Goal: Task Accomplishment & Management: Manage account settings

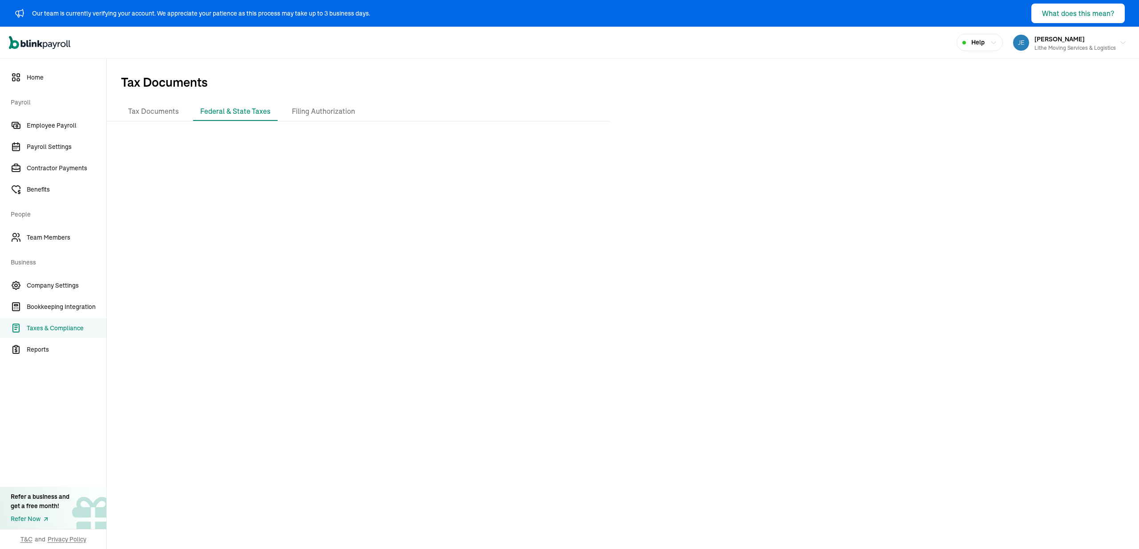
click at [413, 140] on div at bounding box center [623, 341] width 1032 height 425
click at [192, 56] on div "Open main menu Help [PERSON_NAME] Lithe Moving Services & Logistics" at bounding box center [569, 43] width 1139 height 32
click at [168, 116] on li "Tax Documents" at bounding box center [153, 111] width 65 height 19
click at [411, 70] on span "Tax Documents" at bounding box center [623, 81] width 1032 height 44
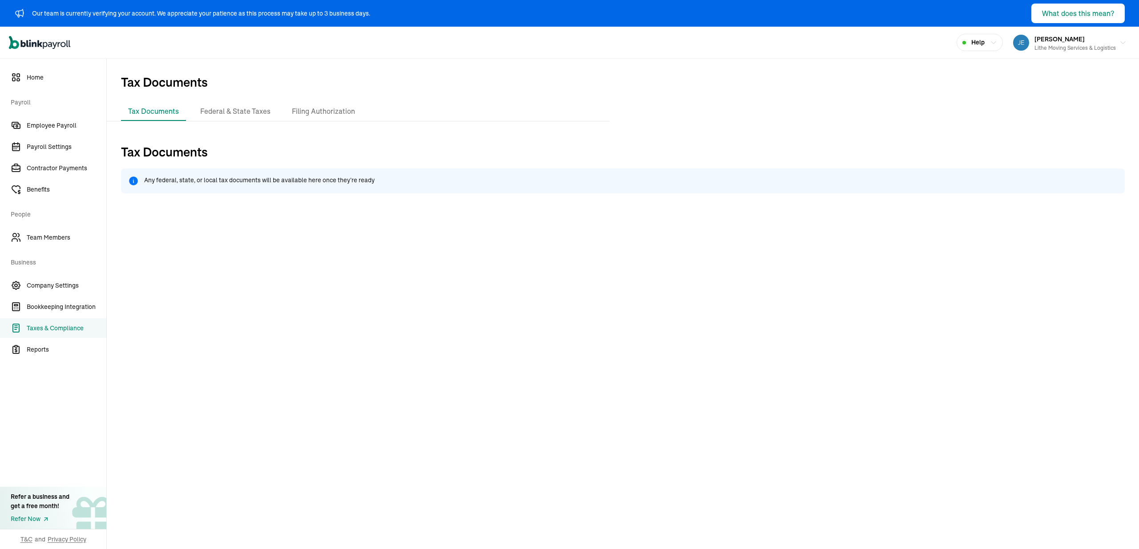
click at [559, 131] on div "Tax Documents Any federal, state, or local tax documents will be available here…" at bounding box center [623, 401] width 1032 height 544
drag, startPoint x: 314, startPoint y: 76, endPoint x: 215, endPoint y: 2, distance: 123.6
click at [313, 73] on span "Tax Documents" at bounding box center [623, 81] width 1032 height 44
click at [36, 44] on icon "Global" at bounding box center [34, 44] width 5 height 5
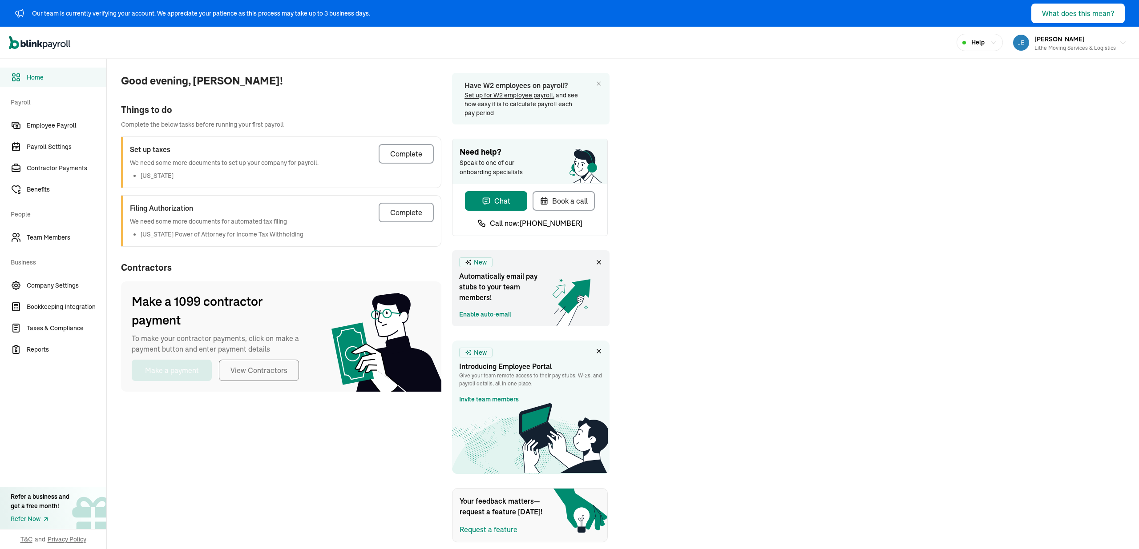
click at [767, 195] on div "Good evening, [PERSON_NAME]! Things to do Complete the below tasks before runni…" at bounding box center [623, 301] width 1032 height 484
click at [288, 84] on span "Good evening, [PERSON_NAME]!" at bounding box center [281, 81] width 320 height 16
click at [67, 121] on span "Employee Payroll" at bounding box center [67, 125] width 80 height 9
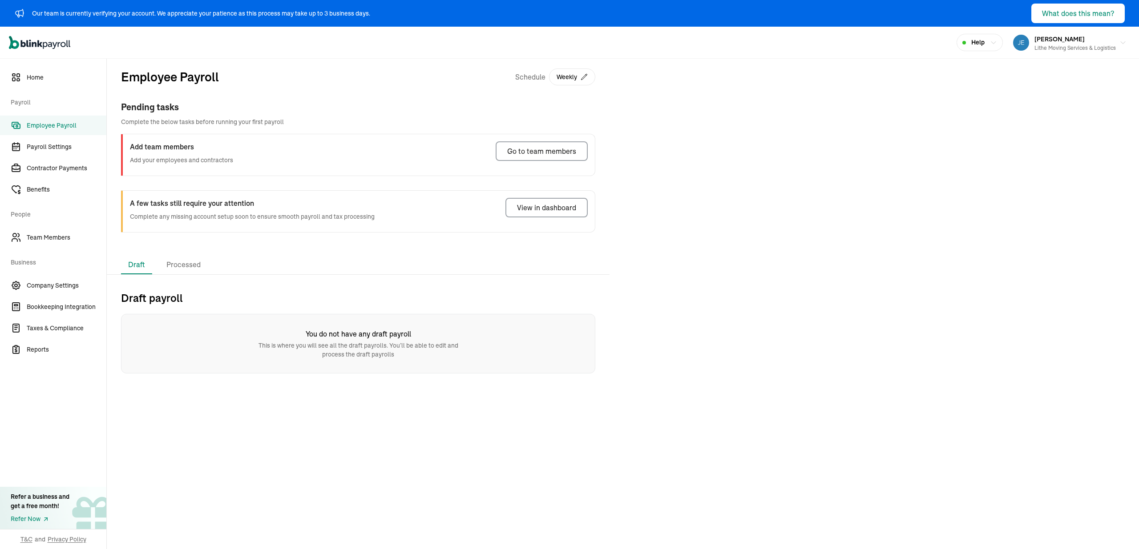
click at [307, 254] on div "Employee Payroll Schedule Weekly Pending tasks Complete the below tasks before …" at bounding box center [358, 157] width 503 height 197
click at [529, 128] on div "Pending tasks Complete the below tasks before running your first payroll Add te…" at bounding box center [358, 139] width 474 height 76
click at [533, 165] on div "Add team members Add your employees and contractors Go to team members" at bounding box center [358, 154] width 474 height 41
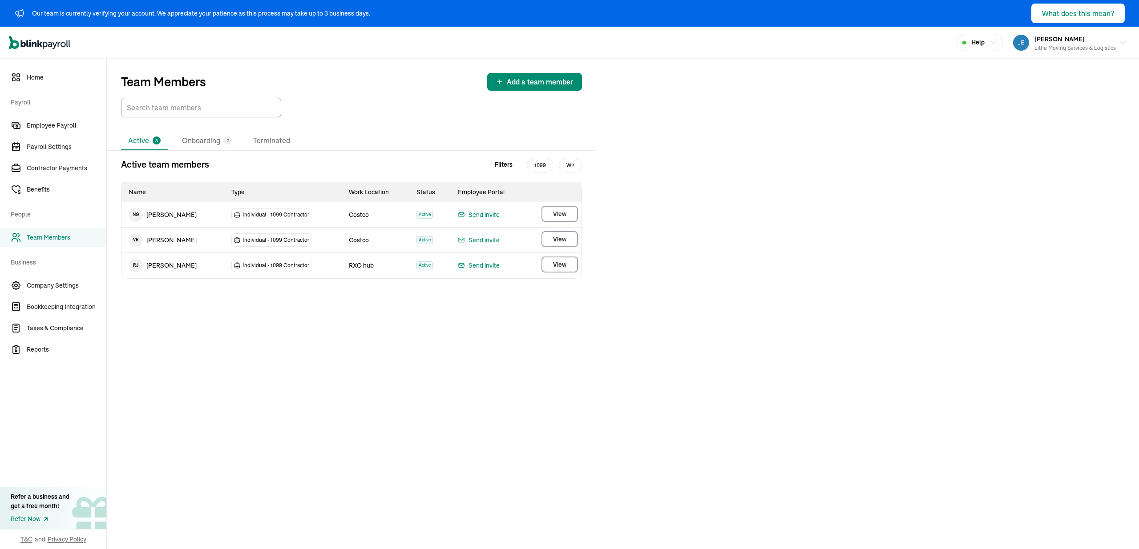
drag, startPoint x: 634, startPoint y: 198, endPoint x: 627, endPoint y: 205, distance: 9.8
click at [634, 199] on div "Team Members Add a team member Active 3 Onboarding 7 Terminated Active team mem…" at bounding box center [623, 304] width 1032 height 491
click at [480, 308] on div "Team Members Add a team member Active 3 Onboarding 7 Terminated Active team mem…" at bounding box center [623, 304] width 1032 height 491
click at [401, 139] on div "Active 3 Onboarding 7 Terminated" at bounding box center [351, 141] width 461 height 19
click at [218, 143] on li "Onboarding 7" at bounding box center [207, 141] width 64 height 19
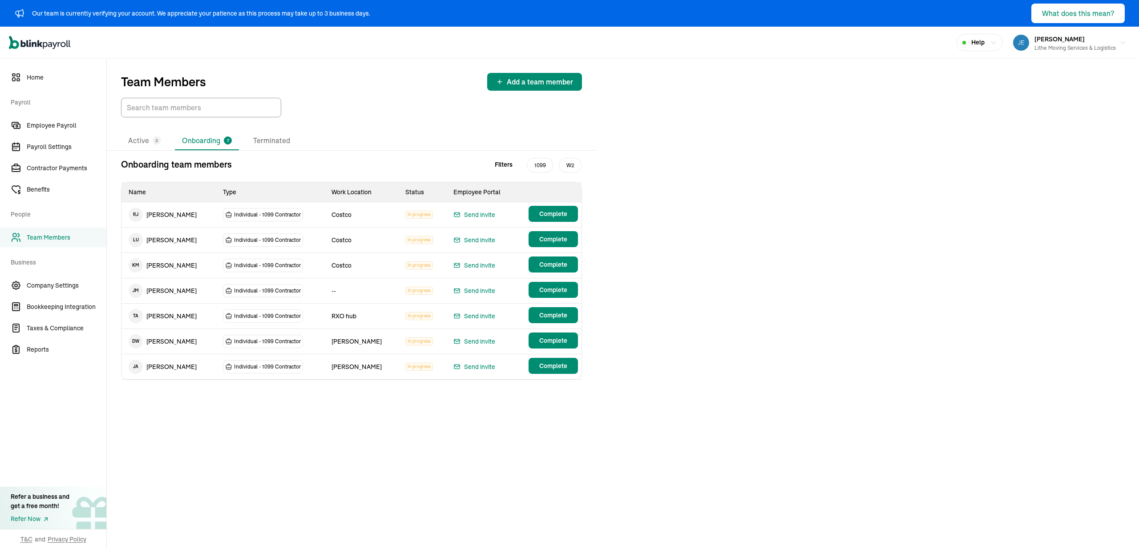
drag, startPoint x: 640, startPoint y: 231, endPoint x: 585, endPoint y: 222, distance: 55.9
click at [639, 230] on div "Team Members Add a team member Active 3 Onboarding 7 Terminated Onboarding team…" at bounding box center [623, 304] width 1032 height 491
click at [551, 219] on button "Complete" at bounding box center [553, 214] width 49 height 16
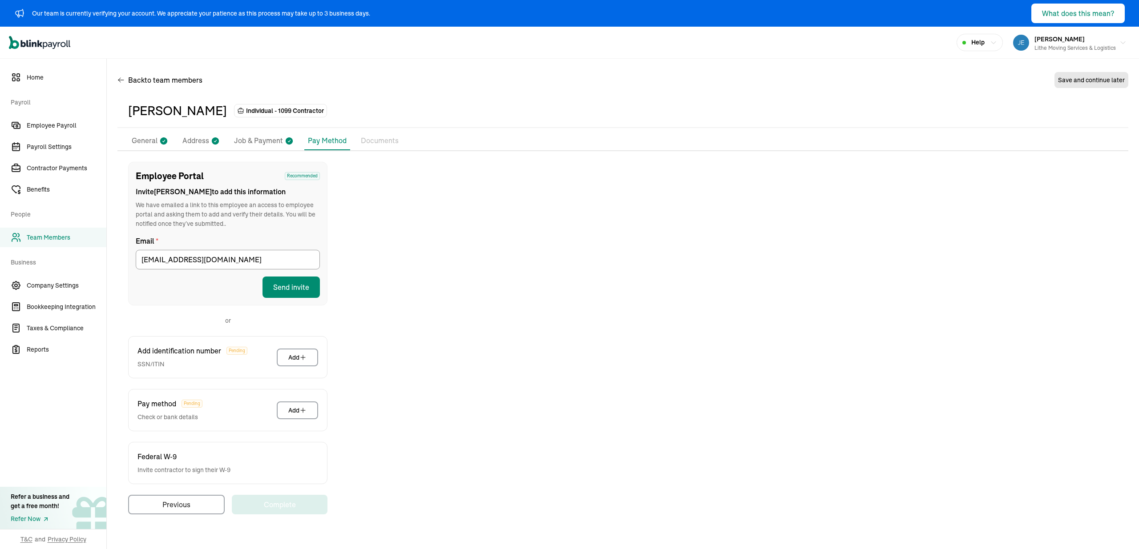
click at [348, 260] on div "Employee Portal Recommended Invite [PERSON_NAME] to add this information We hav…" at bounding box center [622, 338] width 1011 height 353
click at [269, 275] on form "Email * [EMAIL_ADDRESS][DOMAIN_NAME] Send invite" at bounding box center [228, 267] width 184 height 62
click at [275, 280] on button "Send invite" at bounding box center [290, 287] width 57 height 21
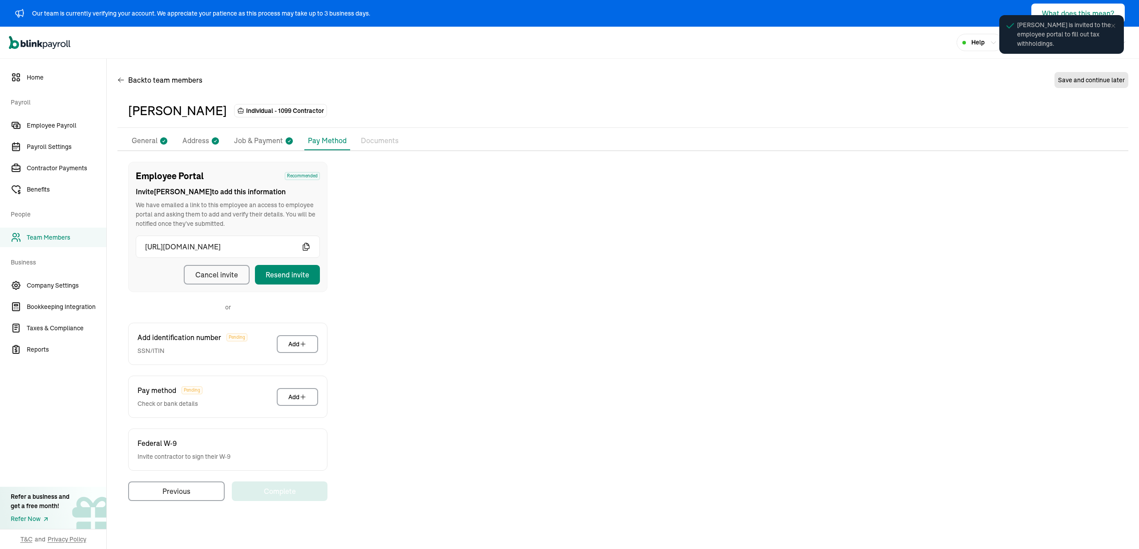
click at [141, 142] on p "General" at bounding box center [145, 141] width 26 height 12
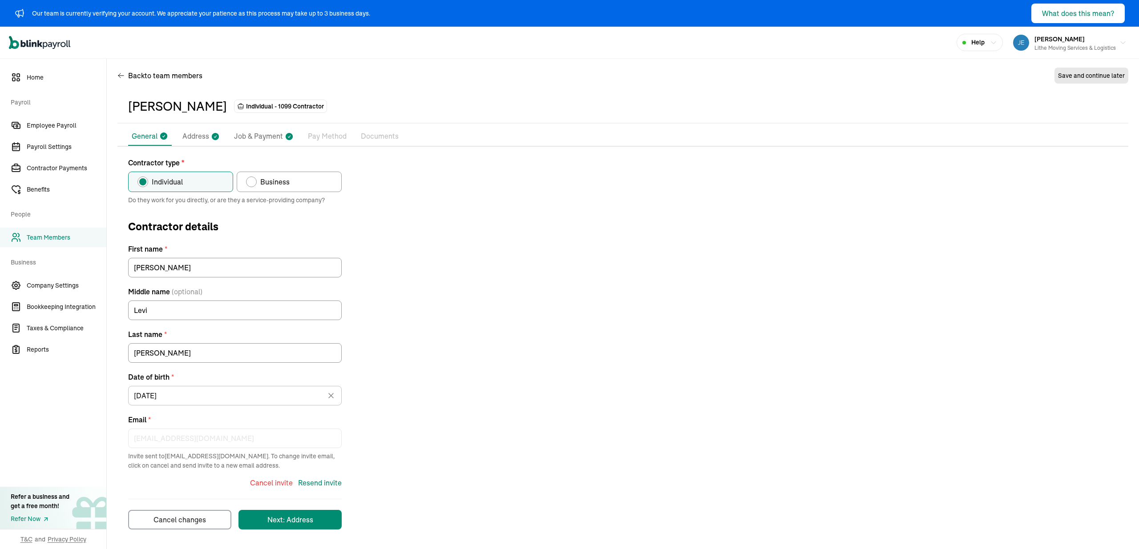
drag, startPoint x: 420, startPoint y: 237, endPoint x: 379, endPoint y: 230, distance: 41.1
click at [420, 237] on div "Contractor type * Individual Business Do they work for you directly, or are the…" at bounding box center [622, 343] width 1011 height 372
click at [78, 123] on span "Employee Payroll" at bounding box center [67, 125] width 80 height 9
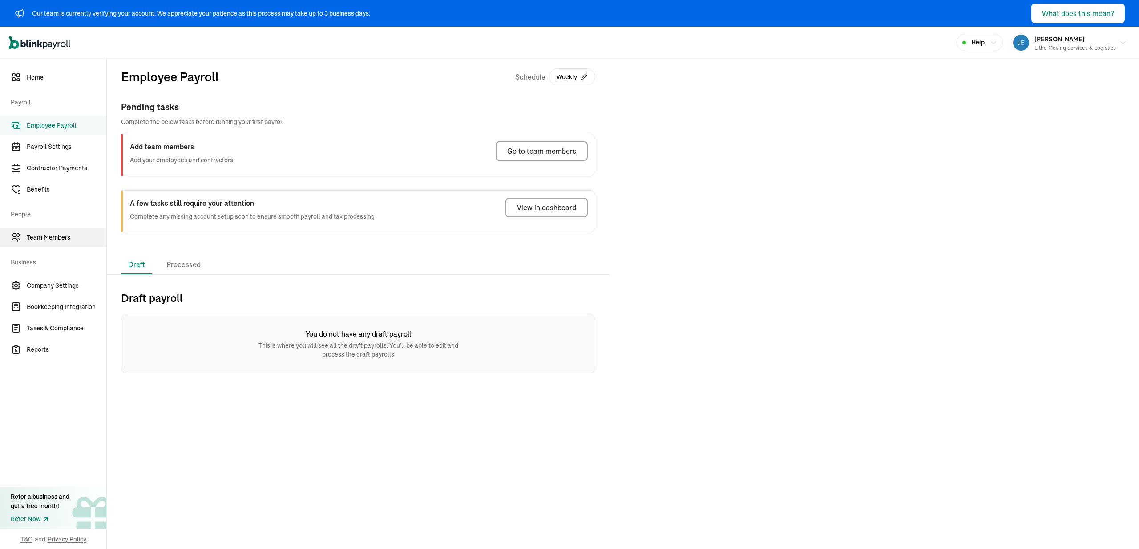
click at [90, 245] on link "Team Members" at bounding box center [53, 238] width 106 height 20
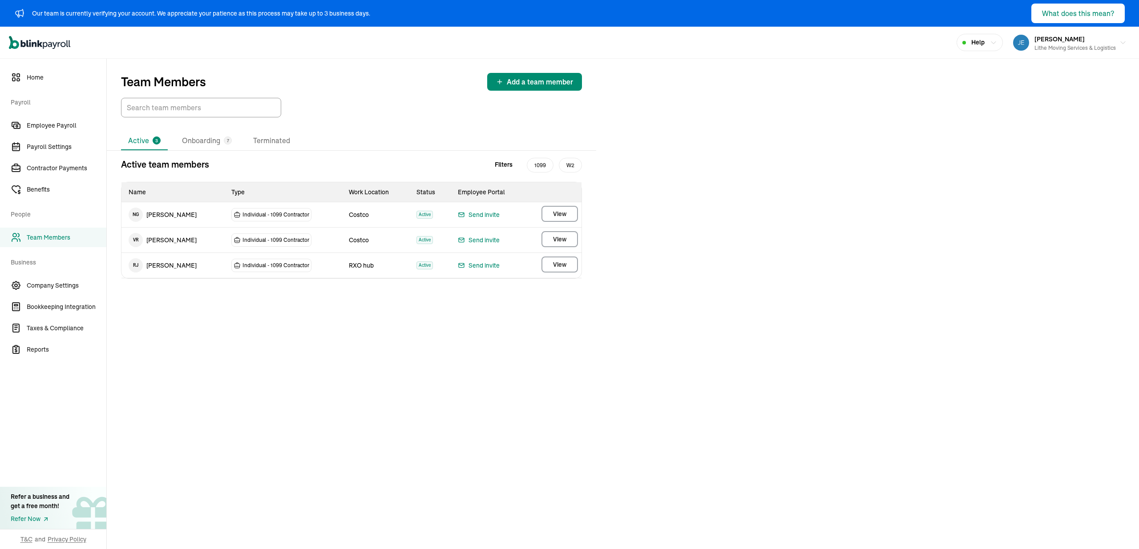
click at [826, 313] on div "Team Members Add a team member Active 3 Onboarding 7 Terminated Active team mem…" at bounding box center [623, 304] width 1032 height 491
drag, startPoint x: 459, startPoint y: 113, endPoint x: 191, endPoint y: 170, distance: 274.3
click at [455, 113] on div at bounding box center [351, 108] width 461 height 20
click at [205, 147] on li "Onboarding 7" at bounding box center [207, 141] width 64 height 19
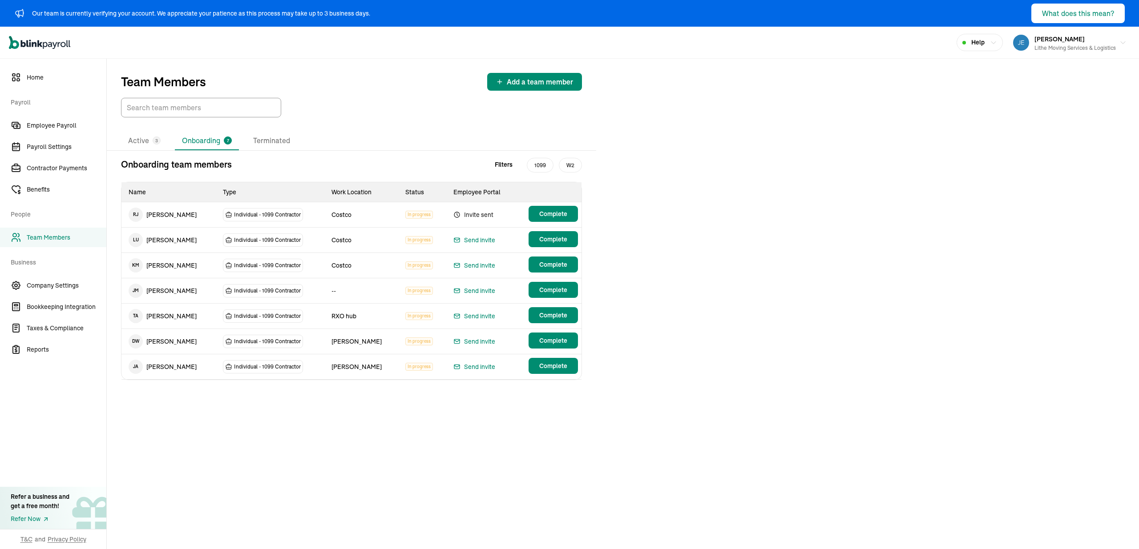
click at [408, 389] on div "Onboarding team members Filters 1099 W2 Name Type Work Location Status Employee…" at bounding box center [351, 276] width 489 height 237
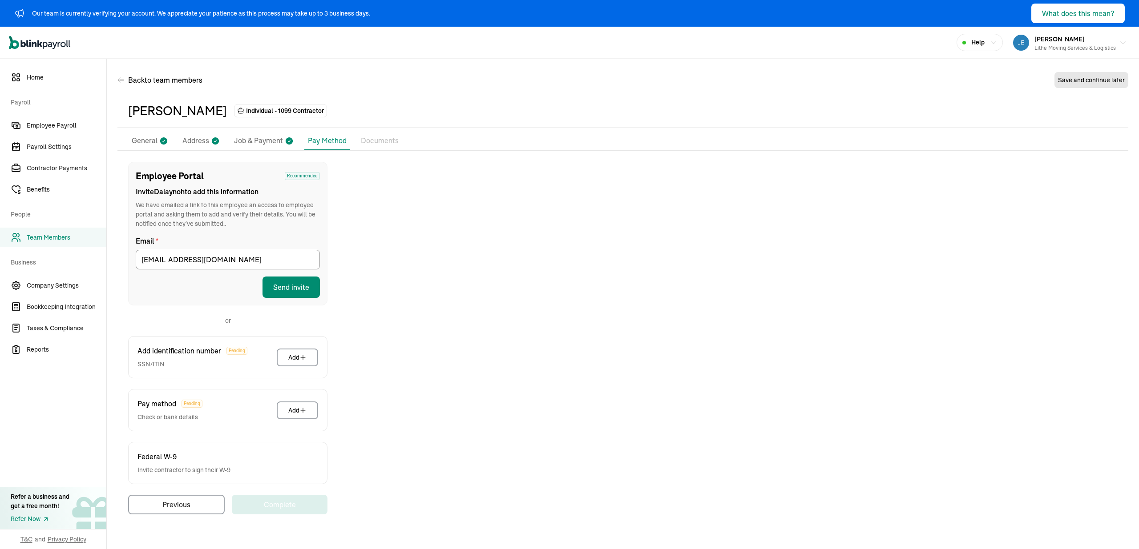
click at [458, 315] on div "Employee Portal Recommended Invite [PERSON_NAME] to add this information We hav…" at bounding box center [622, 338] width 1011 height 353
click at [59, 125] on span "Employee Payroll" at bounding box center [67, 125] width 80 height 9
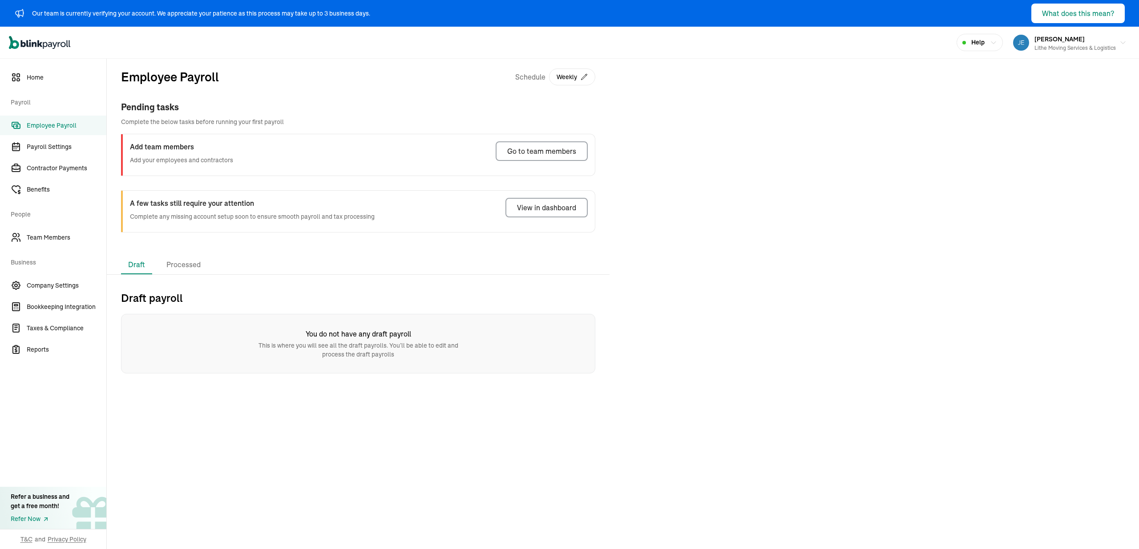
click at [461, 69] on div "Employee Payroll Schedule Weekly" at bounding box center [358, 84] width 474 height 33
drag, startPoint x: 326, startPoint y: 84, endPoint x: 237, endPoint y: 46, distance: 96.5
click at [326, 84] on div "Employee Payroll Schedule Weekly" at bounding box center [358, 84] width 474 height 33
click at [307, 56] on div "Open main menu Help [PERSON_NAME] Lithe Moving Services & Logistics" at bounding box center [569, 43] width 1139 height 32
click at [584, 98] on div "Employee Payroll Schedule Weekly" at bounding box center [358, 84] width 474 height 33
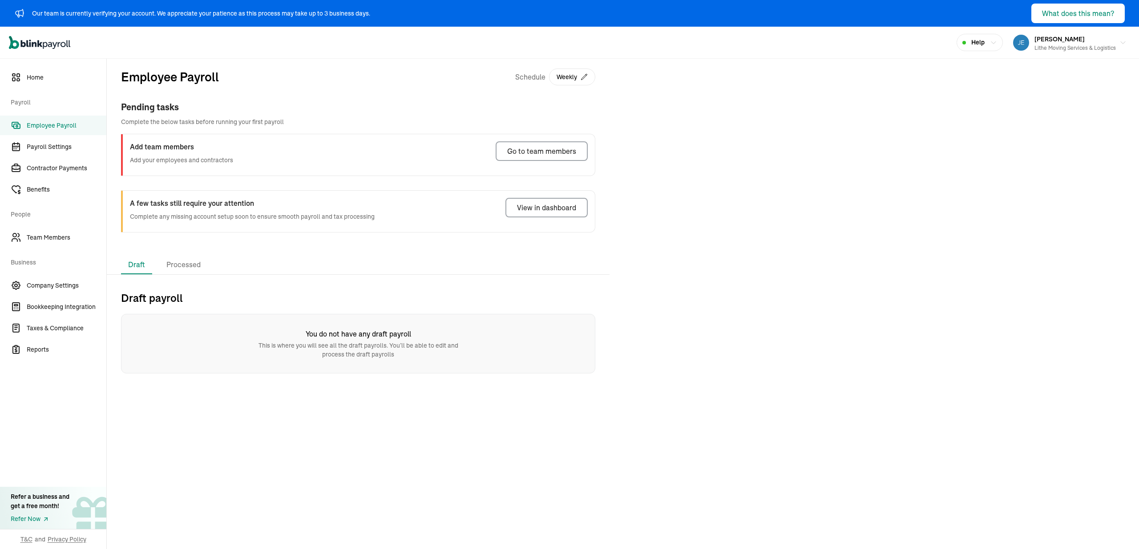
click at [570, 109] on div "Pending tasks" at bounding box center [358, 107] width 474 height 13
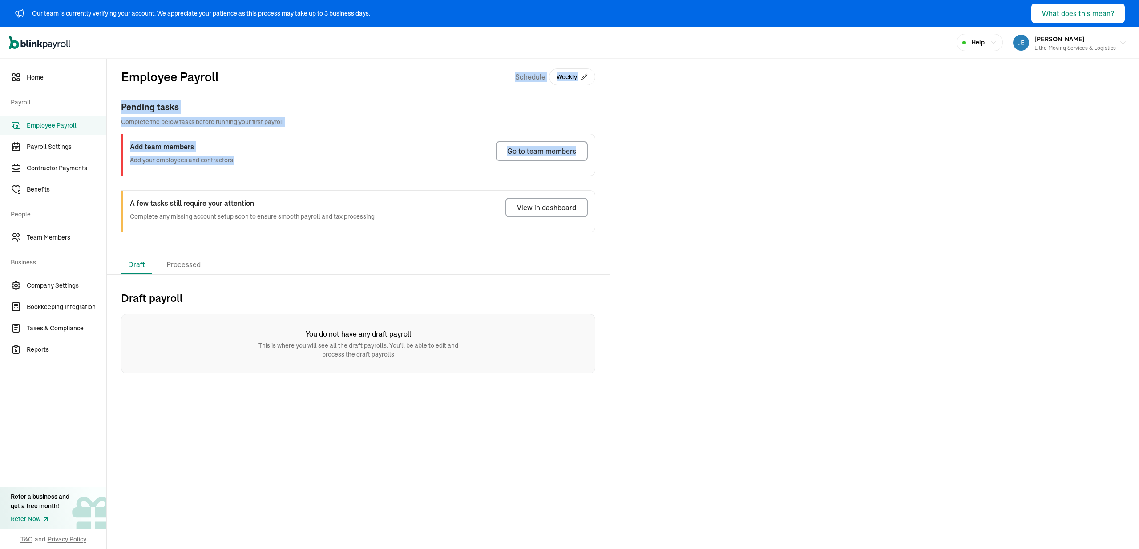
drag, startPoint x: 415, startPoint y: 69, endPoint x: 728, endPoint y: 171, distance: 329.6
click at [728, 171] on div "Employee Payroll Schedule Weekly Pending tasks Complete the below tasks before …" at bounding box center [623, 216] width 1032 height 315
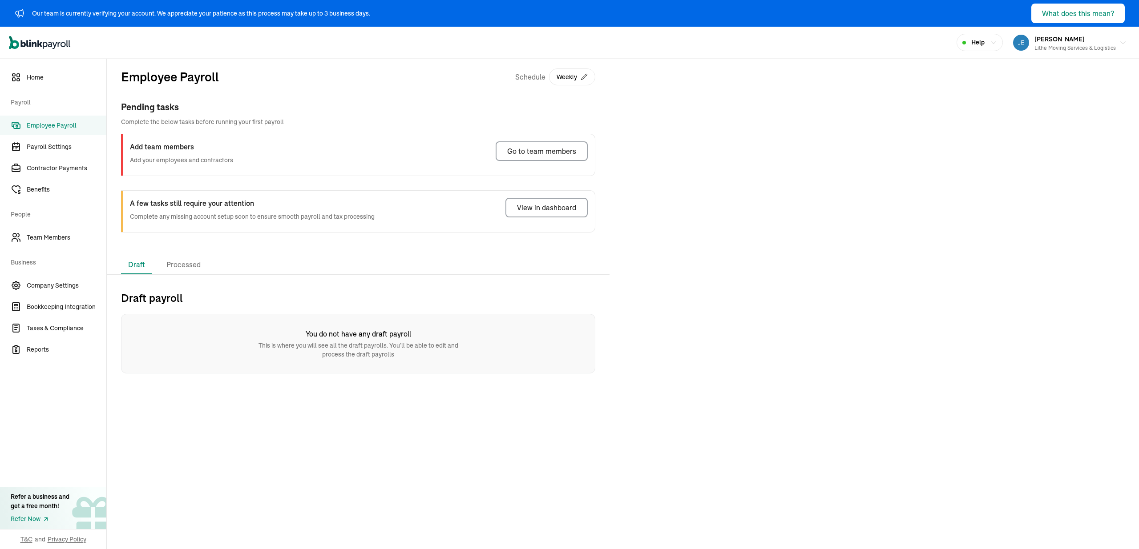
click at [804, 251] on div "Employee Payroll Schedule Weekly Pending tasks Complete the below tasks before …" at bounding box center [623, 216] width 1032 height 315
click at [421, 96] on div "Employee Payroll Schedule Weekly" at bounding box center [358, 84] width 474 height 33
drag, startPoint x: 531, startPoint y: 93, endPoint x: 352, endPoint y: 72, distance: 180.1
click at [528, 93] on div "Employee Payroll Schedule Weekly" at bounding box center [358, 84] width 474 height 33
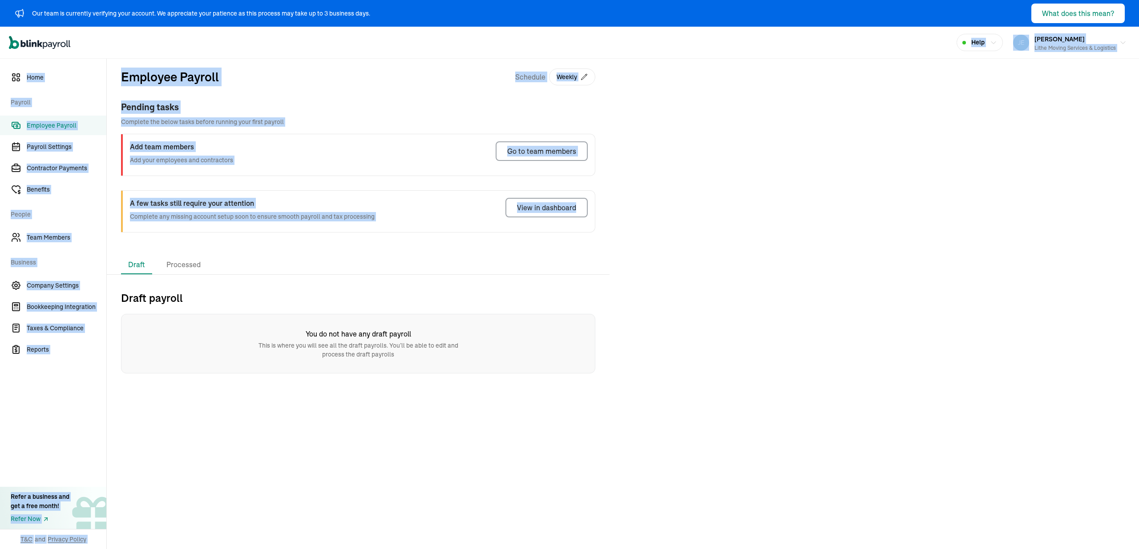
drag, startPoint x: 103, startPoint y: 48, endPoint x: 707, endPoint y: 241, distance: 633.8
click at [707, 241] on div "Our team is currently verifying your account. We appreciate your patience as th…" at bounding box center [569, 274] width 1139 height 549
click at [708, 241] on div "Employee Payroll Schedule Weekly Pending tasks Complete the below tasks before …" at bounding box center [623, 216] width 1032 height 315
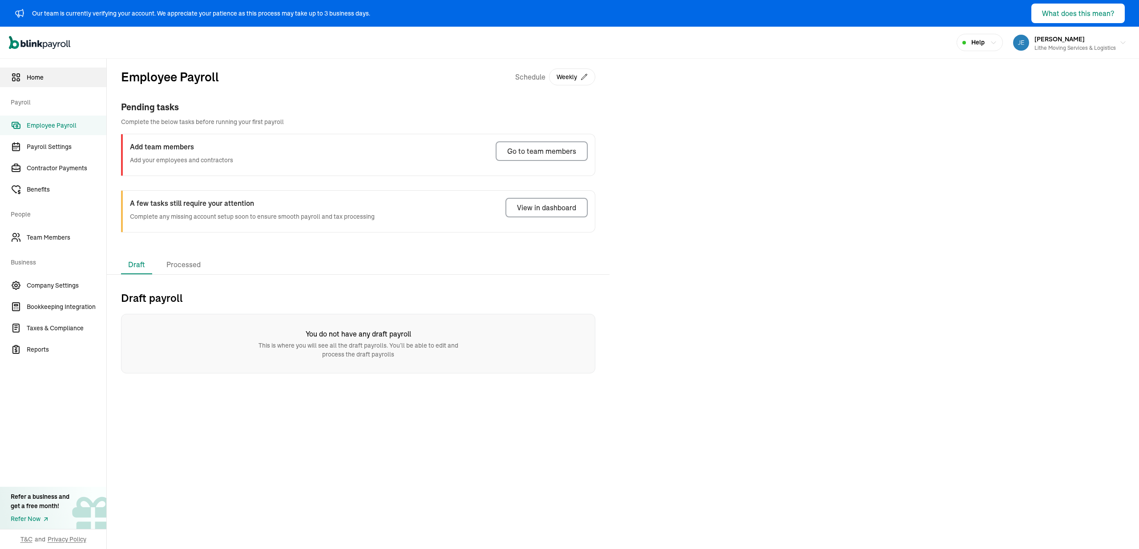
click at [54, 73] on span "Home" at bounding box center [67, 77] width 80 height 9
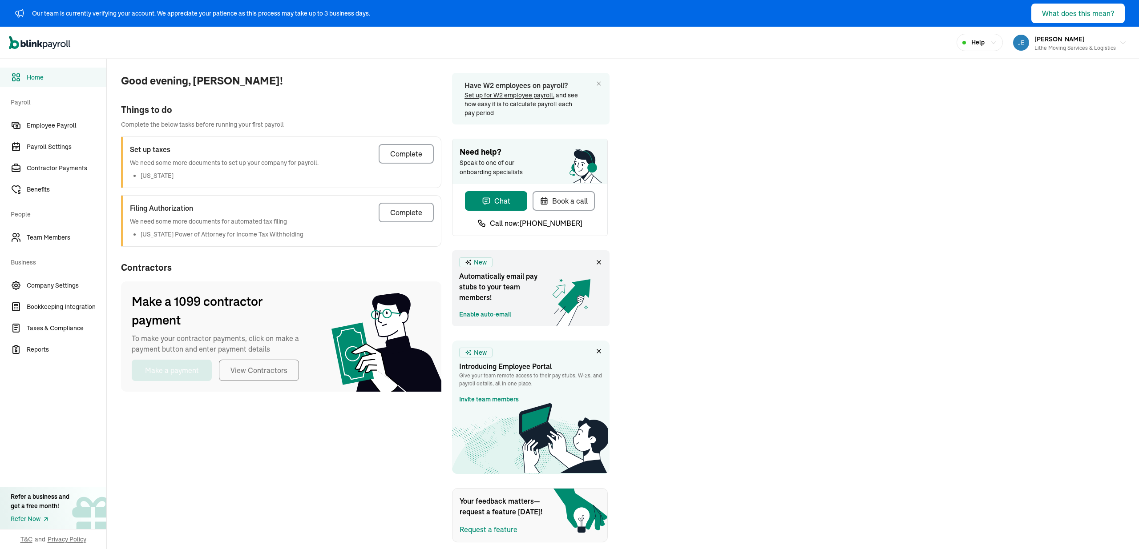
click at [357, 81] on span "Good evening, [PERSON_NAME]!" at bounding box center [281, 81] width 320 height 16
click at [646, 107] on div "Good evening, [PERSON_NAME]! Things to do Complete the below tasks before runni…" at bounding box center [623, 301] width 1032 height 484
click at [351, 85] on span "Good evening, [PERSON_NAME]!" at bounding box center [281, 81] width 320 height 16
click at [350, 84] on span "Good evening, [PERSON_NAME]!" at bounding box center [281, 81] width 320 height 16
click at [222, 55] on div "Open main menu Help [PERSON_NAME] Lithe Moving Services & Logistics" at bounding box center [569, 43] width 1139 height 32
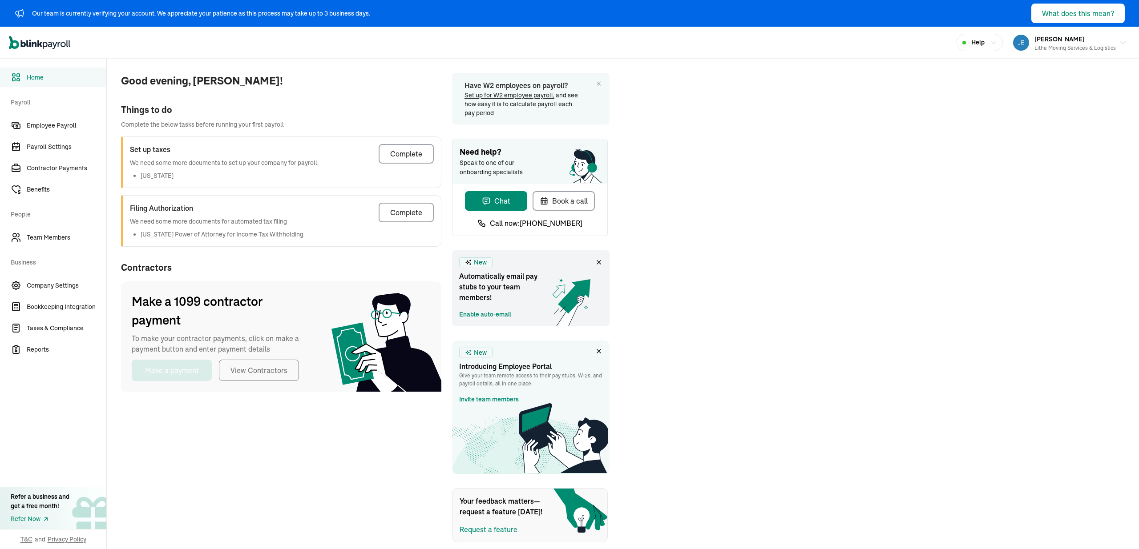
click at [250, 48] on div "Open main menu Help [PERSON_NAME] Lithe Moving Services & Logistics" at bounding box center [569, 43] width 1139 height 32
click at [164, 52] on div "Open main menu Help [PERSON_NAME] Lithe Moving Services & Logistics" at bounding box center [569, 43] width 1139 height 32
click at [83, 306] on span "Bookkeeping Integration" at bounding box center [67, 307] width 80 height 9
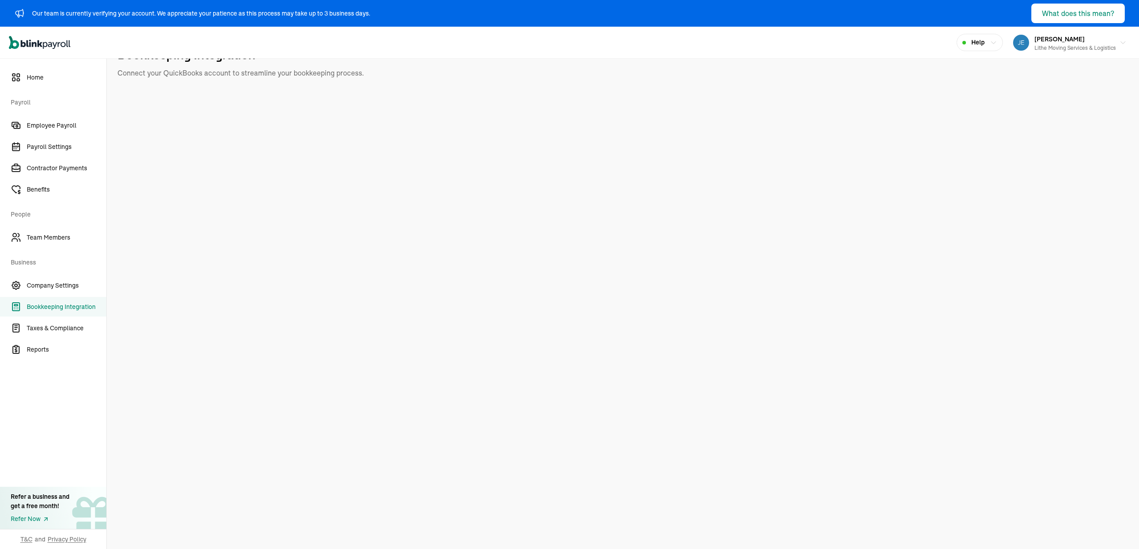
scroll to position [28, 0]
click at [65, 83] on link "Home" at bounding box center [53, 78] width 106 height 20
